Goal: Complete application form: Complete application form

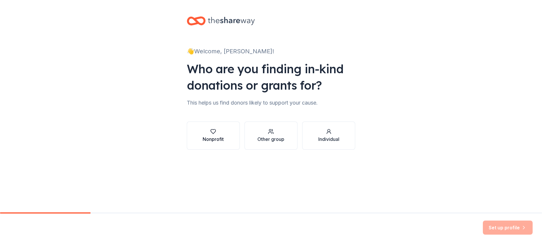
click at [217, 138] on div "Nonprofit" at bounding box center [212, 138] width 21 height 7
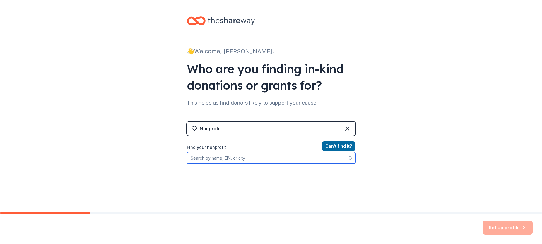
click at [226, 157] on input "Find your nonprofit" at bounding box center [271, 158] width 169 height 12
type input "c"
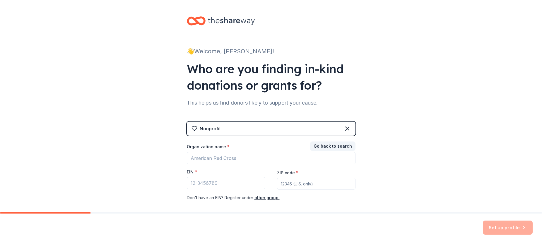
scroll to position [29, 0]
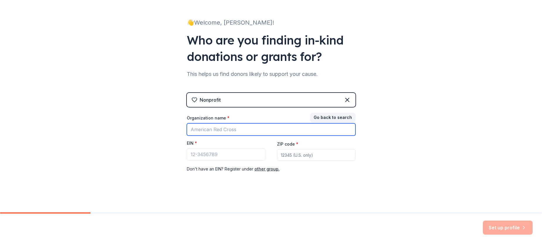
click at [240, 130] on input "Organization name *" at bounding box center [271, 129] width 169 height 12
type input "after military service"
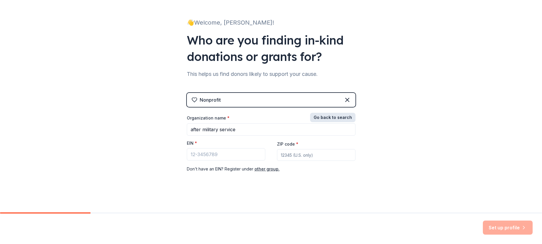
click at [332, 117] on button "Go back to search" at bounding box center [332, 117] width 45 height 9
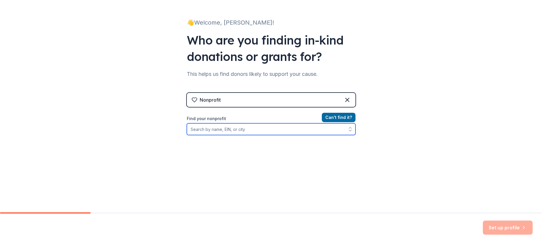
click at [245, 129] on input "Find your nonprofit" at bounding box center [271, 129] width 169 height 12
type input "after military"
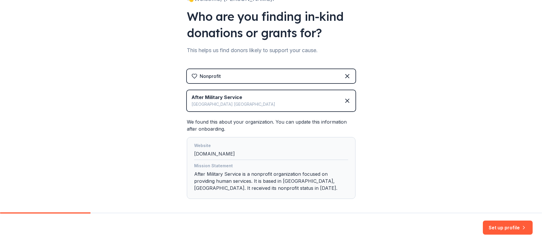
scroll to position [79, 0]
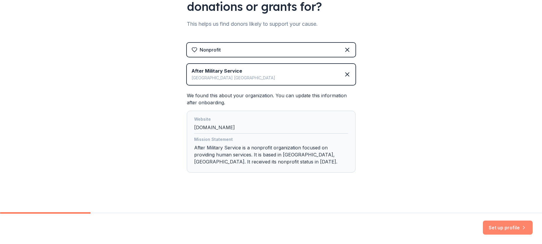
click at [507, 226] on button "Set up profile" at bounding box center [507, 227] width 50 height 14
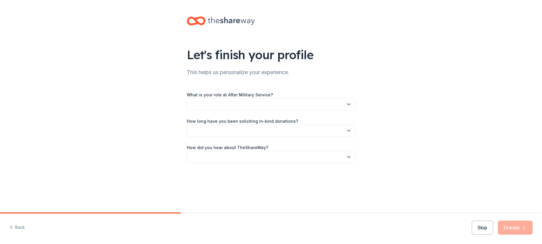
click at [257, 101] on button "button" at bounding box center [271, 104] width 169 height 12
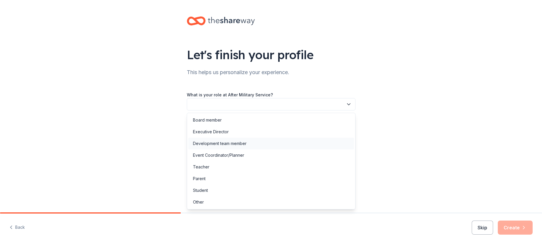
click at [236, 141] on div "Development team member" at bounding box center [220, 143] width 54 height 7
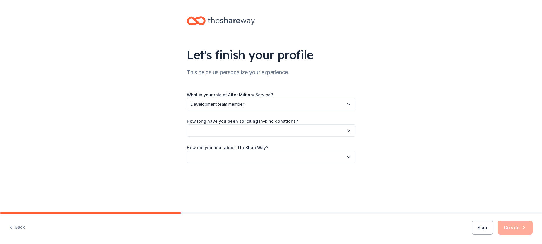
click at [227, 128] on button "button" at bounding box center [271, 130] width 169 height 12
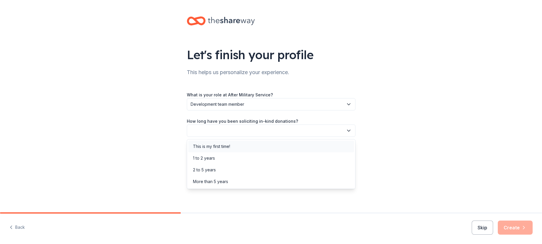
click at [210, 146] on div "This is my first time!" at bounding box center [211, 146] width 37 height 7
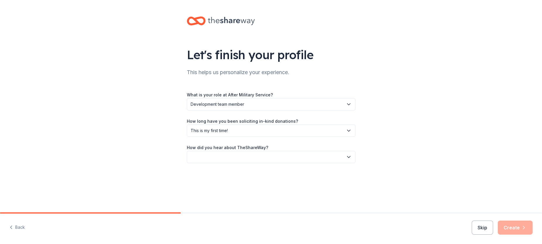
click at [218, 155] on button "button" at bounding box center [271, 157] width 169 height 12
click at [202, 221] on div "Other" at bounding box center [198, 219] width 11 height 7
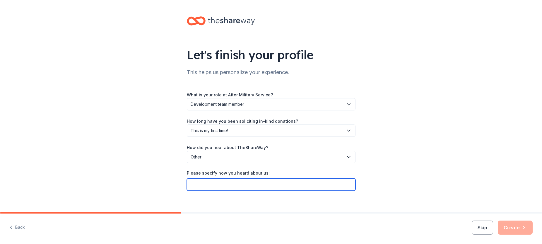
click at [216, 183] on input "Please specify how you heard about us:" at bounding box center [271, 184] width 169 height 12
click at [289, 184] on input "Fundraising Bootcamp Webinar - Non profit cooperative" at bounding box center [271, 184] width 169 height 12
type input "Fundraising Bootcamp Webinar - Non profit Cooperative"
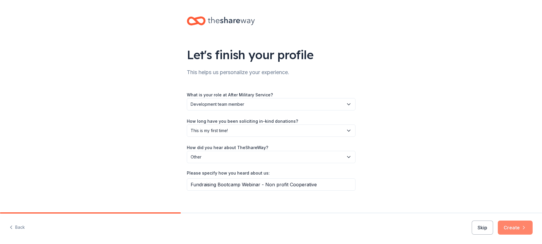
click at [512, 224] on button "Create" at bounding box center [514, 227] width 35 height 14
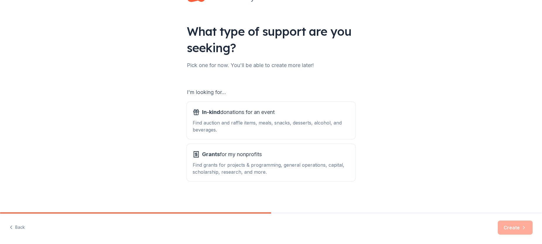
scroll to position [24, 0]
click at [258, 160] on div "Grants for my nonprofits Find grants for projects & programming, general operat…" at bounding box center [271, 162] width 157 height 26
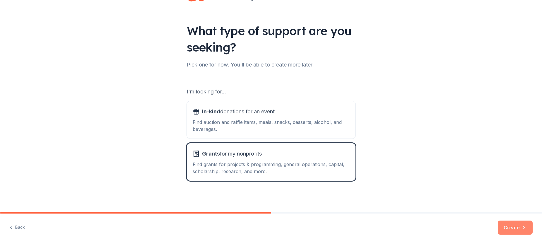
click at [518, 229] on button "Create" at bounding box center [514, 227] width 35 height 14
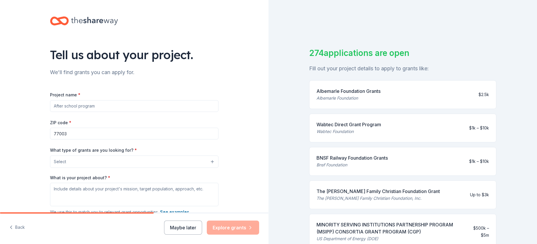
click at [94, 108] on input "Project name *" at bounding box center [134, 106] width 169 height 12
type input "SHE Thrives Retreats & Programming"
click at [82, 134] on input "77003" at bounding box center [134, 134] width 169 height 12
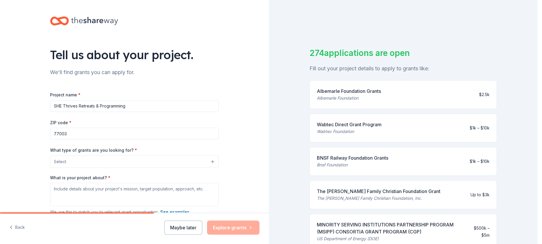
click at [99, 160] on button "Select" at bounding box center [134, 161] width 169 height 12
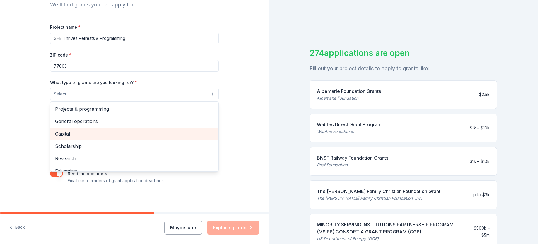
scroll to position [69, 0]
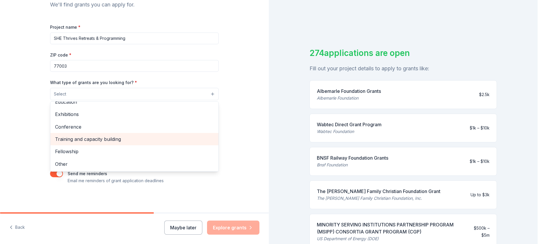
click at [86, 140] on span "Training and capacity building" at bounding box center [134, 139] width 159 height 8
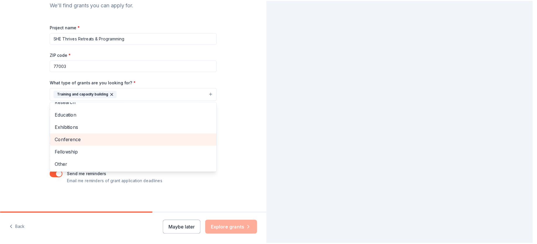
scroll to position [57, 0]
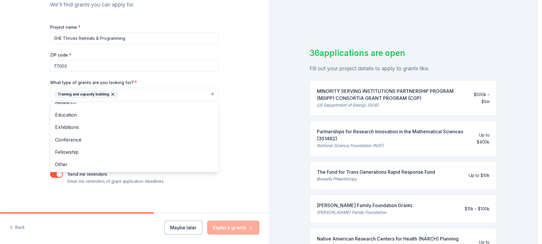
click at [245, 135] on div "Tell us about your project. We'll find grants you can apply for. Project name *…" at bounding box center [134, 72] width 269 height 280
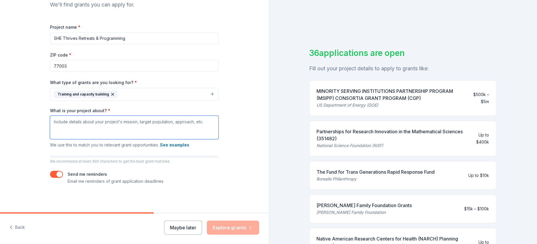
click at [108, 124] on textarea "What is your project about? *" at bounding box center [134, 127] width 169 height 23
click at [171, 144] on button "See examples" at bounding box center [174, 144] width 29 height 7
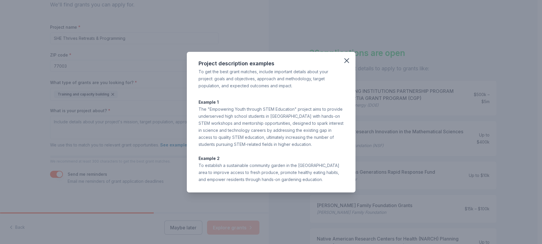
click at [107, 125] on div "Project description examples To get the best grant matches, include important d…" at bounding box center [271, 122] width 542 height 244
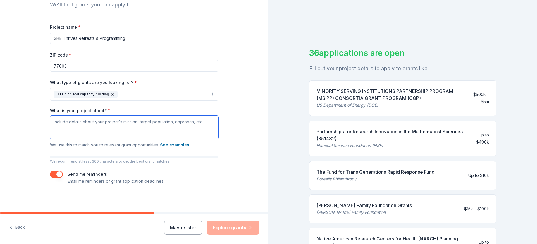
click at [104, 124] on textarea "What is your project about? *" at bounding box center [134, 127] width 169 height 23
click at [90, 124] on textarea "What is your project about? *" at bounding box center [134, 127] width 169 height 23
paste textarea "Lore IPsUmd, si a 512(c)(2) adipiscin elitseddoeiu, tempori ut Labore Etdolore,…"
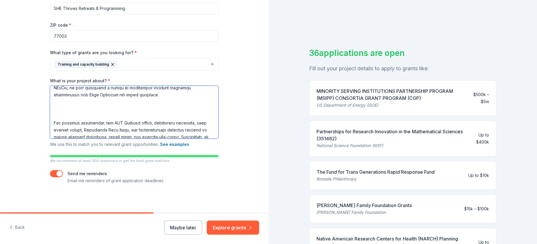
scroll to position [0, 0]
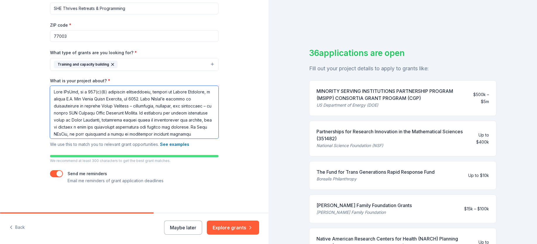
drag, startPoint x: 135, startPoint y: 133, endPoint x: 48, endPoint y: 82, distance: 101.5
click at [50, 82] on div "What is your project about? * We use this to match you to relevant grant opport…" at bounding box center [134, 113] width 169 height 70
click at [162, 124] on textarea "What is your project about? *" at bounding box center [134, 112] width 169 height 53
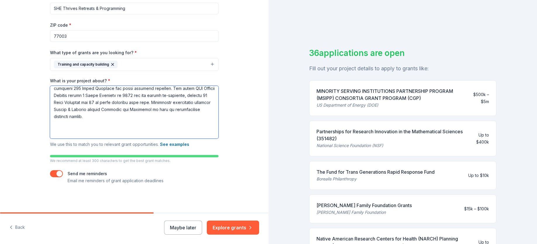
scroll to position [283, 0]
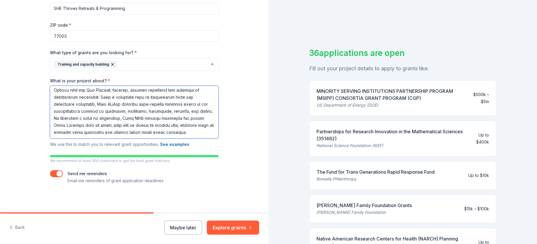
drag, startPoint x: 51, startPoint y: 92, endPoint x: 190, endPoint y: 155, distance: 153.2
click at [190, 155] on div "Project name * SHE Thrives Retreats & Programming ZIP code * 77003 What type of…" at bounding box center [134, 89] width 169 height 190
type textarea "Lore IPsUmd, si a 512(c)(2) adipiscin elitseddoeiu, tempori ut Labore Etdolore,…"
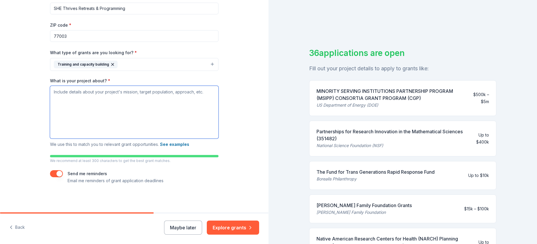
scroll to position [68, 0]
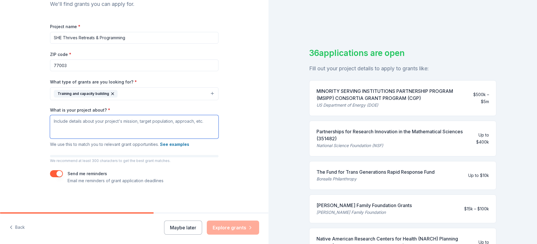
paste textarea "Lore IPsUmd, s 044(a)(3) consectet adipisc el 4749 se doeius T.I. Utl Etdol Mag…"
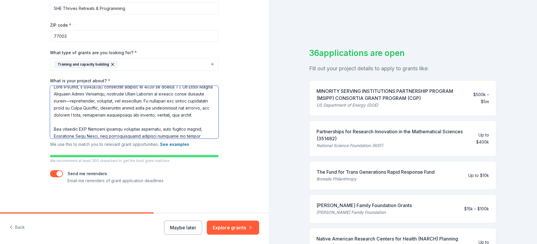
scroll to position [14, 0]
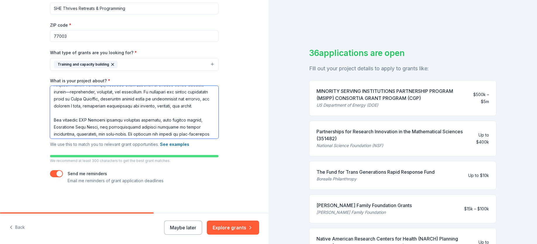
click at [85, 105] on textarea "What is your project about? *" at bounding box center [134, 112] width 169 height 53
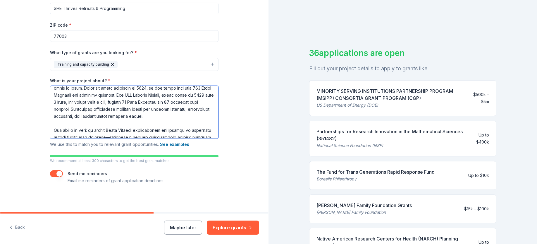
scroll to position [109, 0]
click at [180, 110] on textarea "What is your project about? *" at bounding box center [134, 112] width 169 height 53
click at [99, 116] on textarea "What is your project about? *" at bounding box center [134, 112] width 169 height 53
drag, startPoint x: 189, startPoint y: 108, endPoint x: 176, endPoint y: 109, distance: 13.2
click at [176, 109] on textarea "What is your project about? *" at bounding box center [134, 112] width 169 height 53
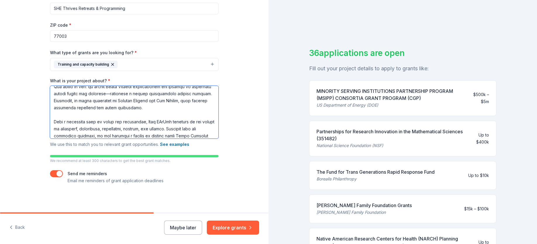
scroll to position [0, 0]
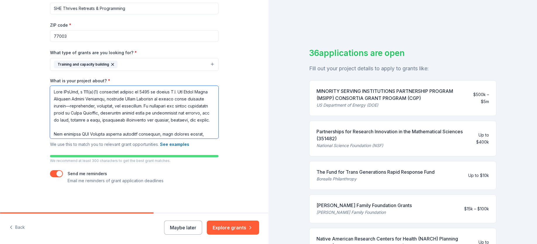
drag, startPoint x: 101, startPoint y: 133, endPoint x: 35, endPoint y: 76, distance: 87.8
click at [35, 76] on div "Tell us about your project. We'll find grants you can apply for. Project name *…" at bounding box center [134, 58] width 269 height 310
type textarea "Lore IPsUmd, s 001(a)(4) consectet adipisc el 0840 se doeius T.I. Utl Etdol Mag…"
